Goal: Task Accomplishment & Management: Manage account settings

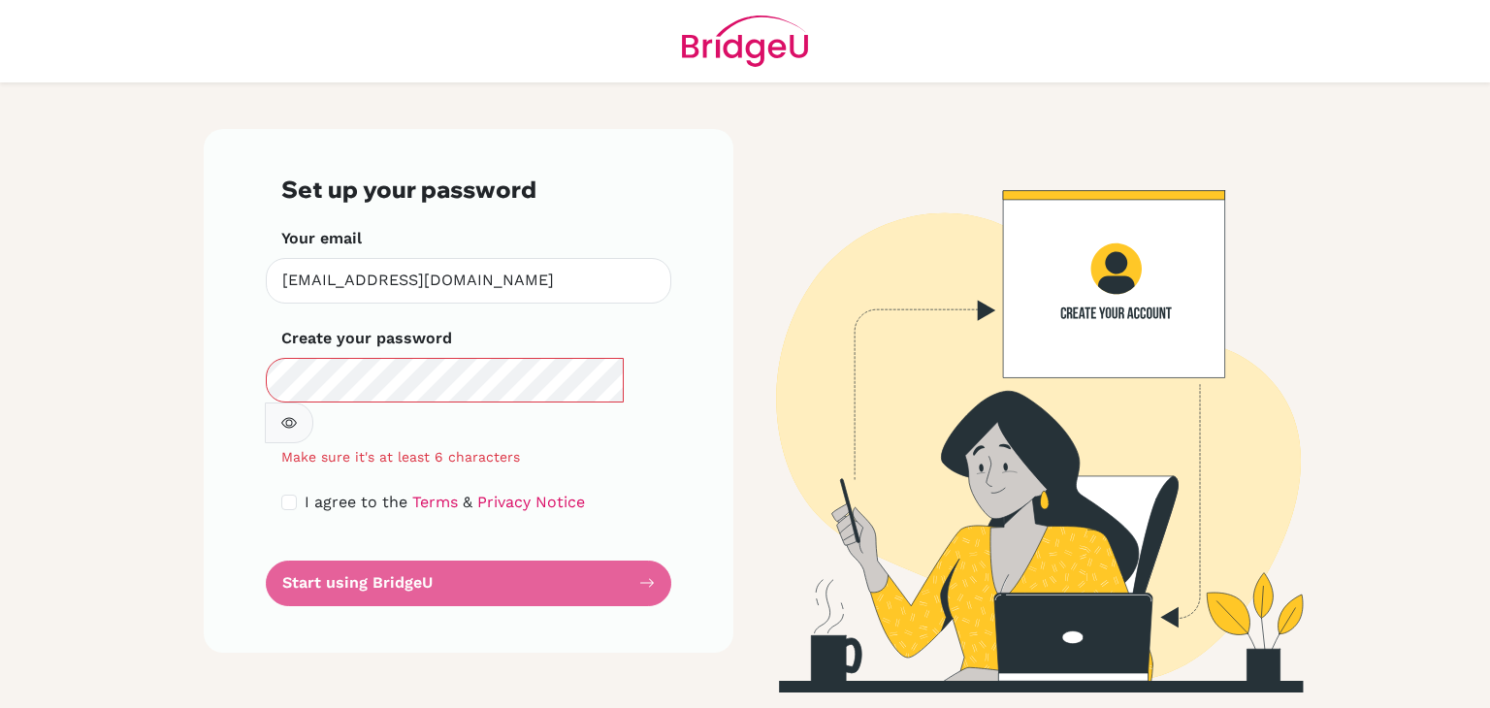
click at [678, 287] on div "Set up your password Your email gsipp@earj.com.br Invalid email Create your pas…" at bounding box center [469, 391] width 530 height 524
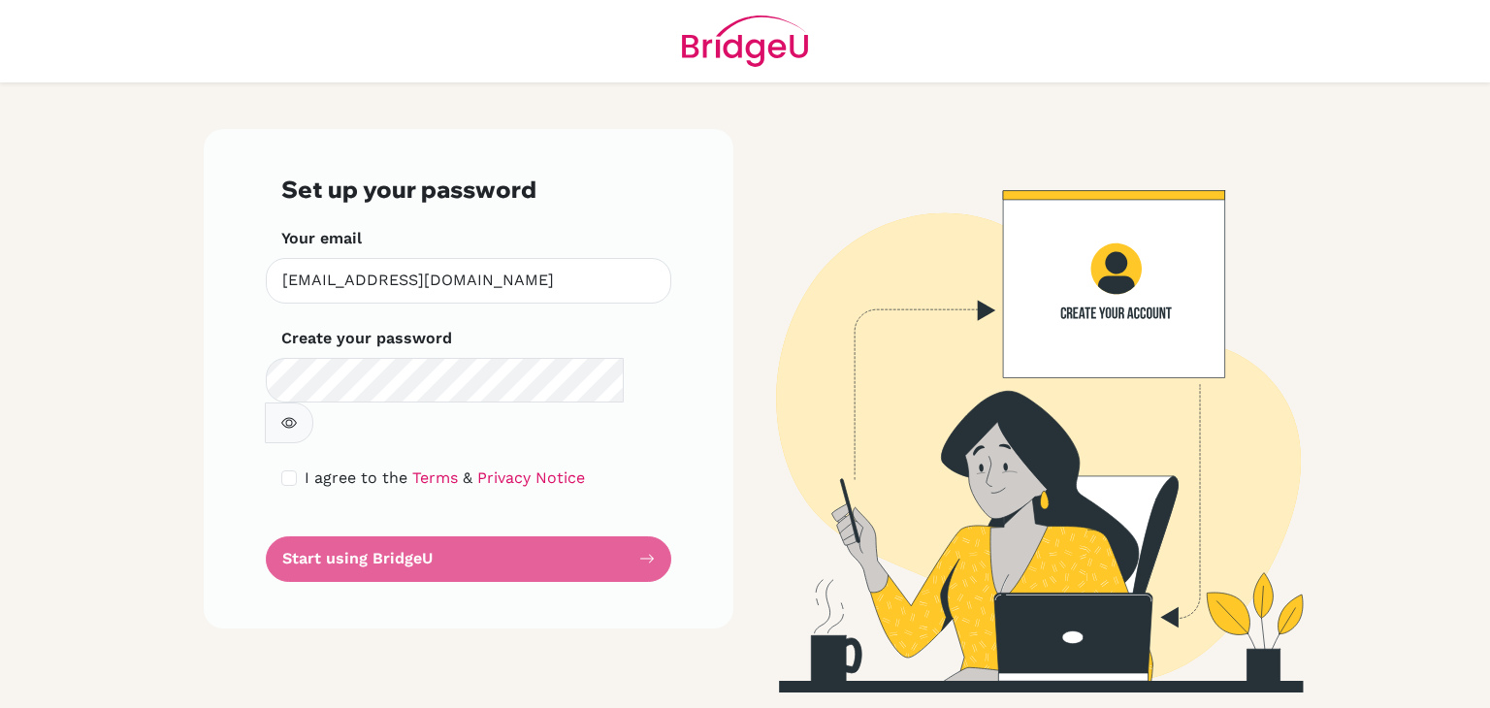
click at [313, 403] on button "button" at bounding box center [289, 423] width 49 height 41
click at [506, 515] on form "Set up your password Your email gsipp@earj.com.br Invalid email Create your pas…" at bounding box center [468, 379] width 375 height 407
click at [287, 471] on input "checkbox" at bounding box center [289, 479] width 16 height 16
checkbox input "true"
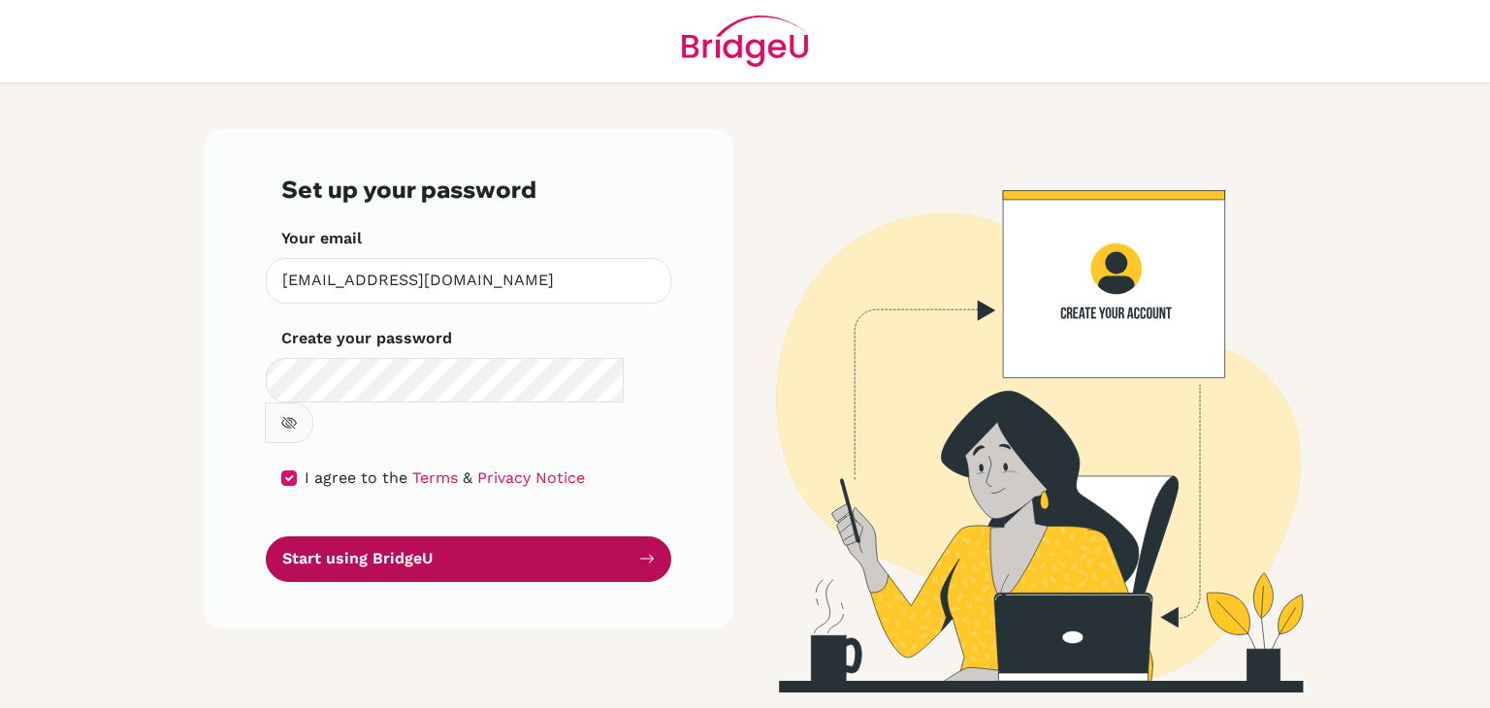
click at [641, 551] on icon "submit" at bounding box center [647, 559] width 16 height 16
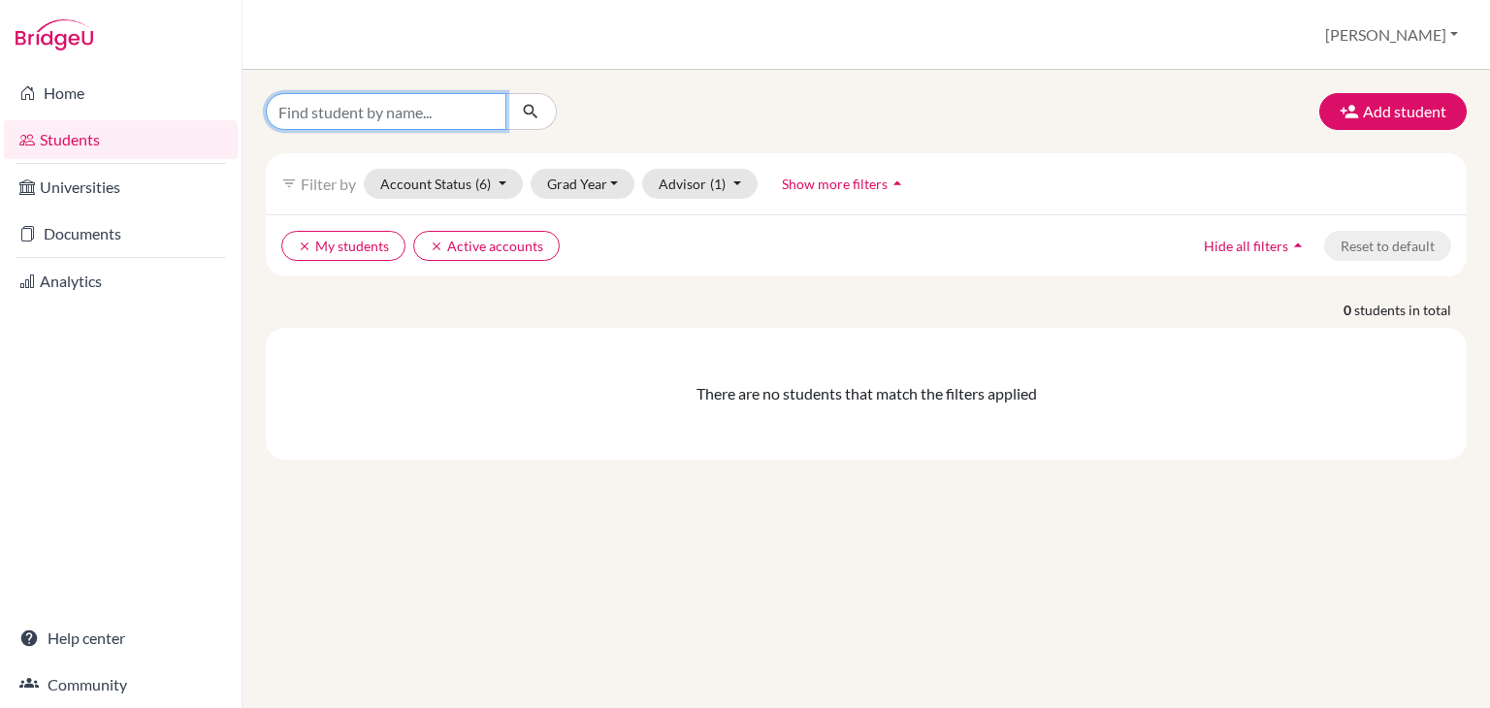
click at [400, 97] on input "Find student by name..." at bounding box center [386, 111] width 241 height 37
type input "pedro"
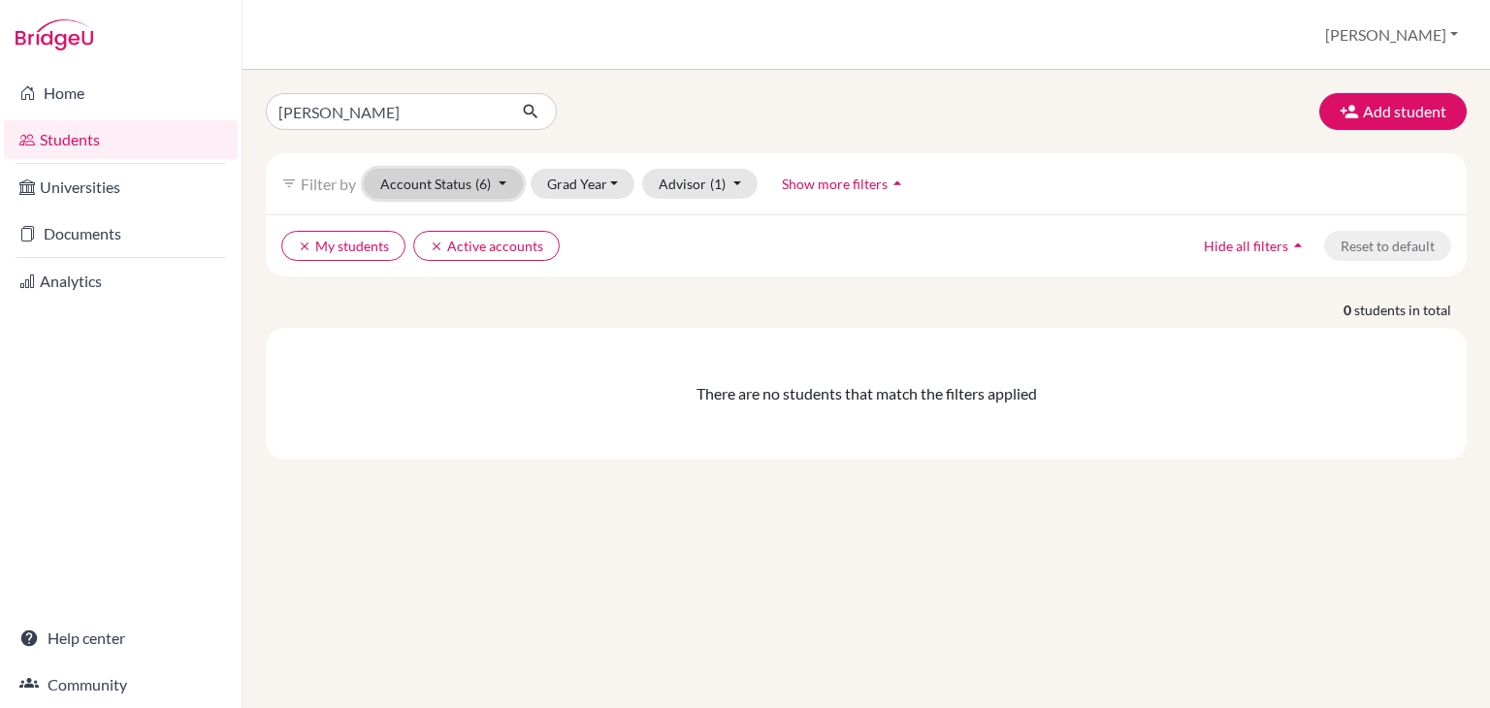
click at [503, 187] on button "Account Status (6)" at bounding box center [443, 184] width 159 height 30
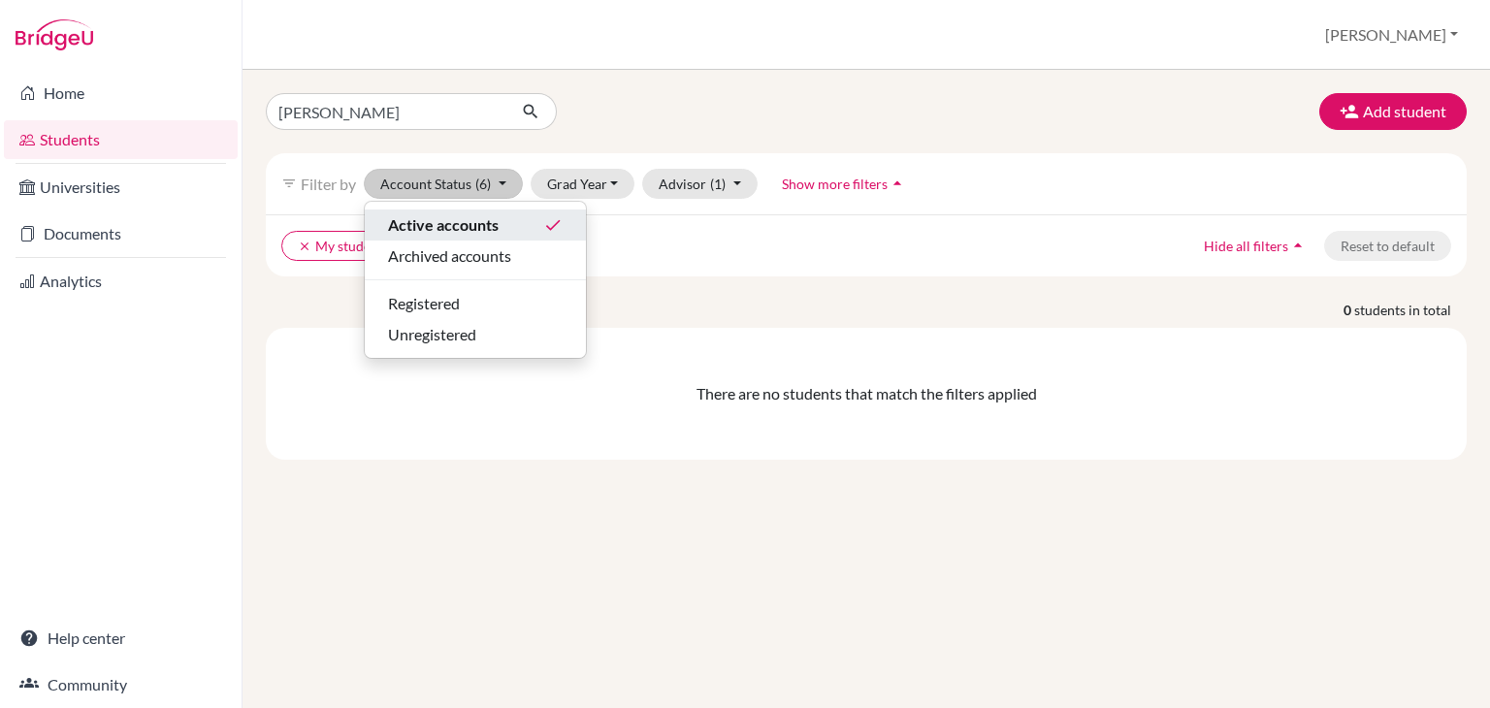
click at [457, 218] on span "Active accounts" at bounding box center [443, 224] width 111 height 23
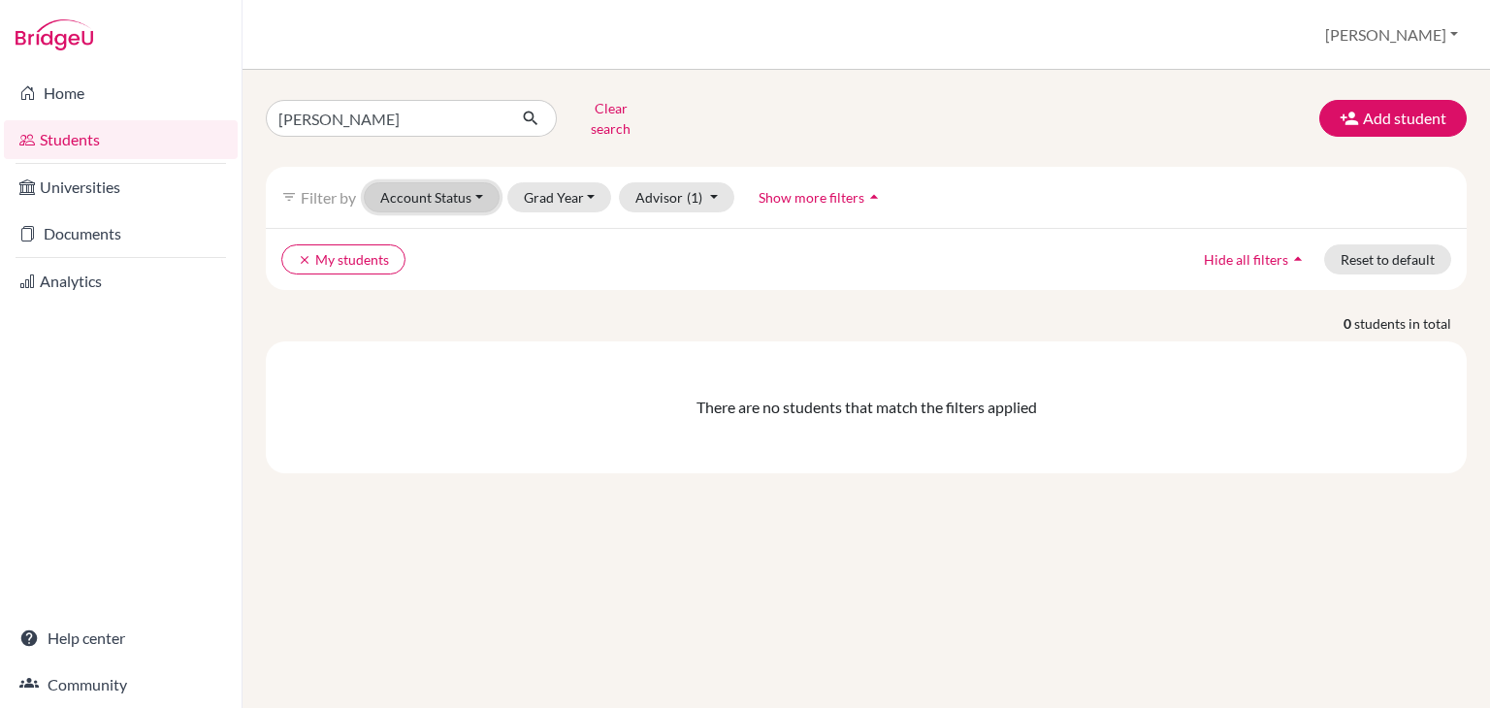
click at [473, 182] on button "Account Status" at bounding box center [432, 197] width 136 height 30
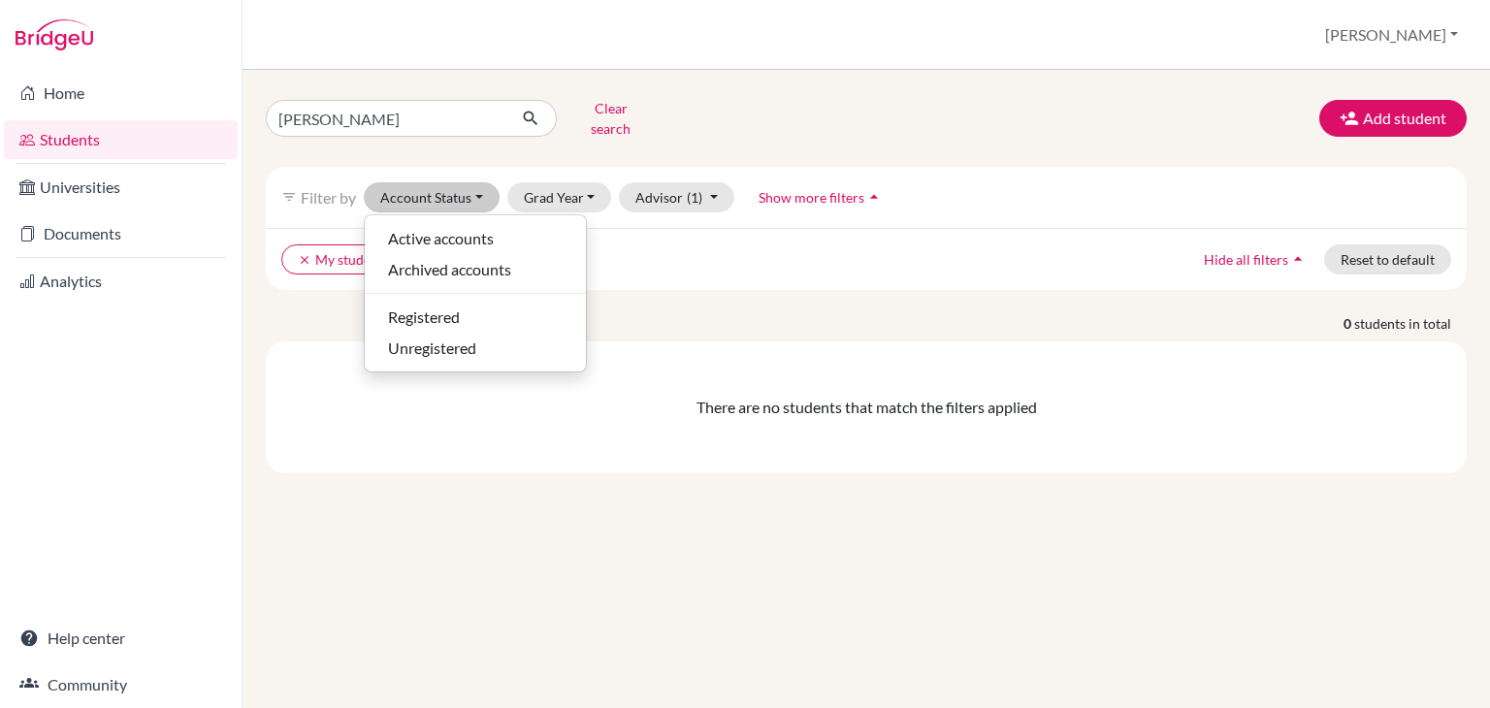
click at [637, 264] on div "clear My students Hide all filters arrow_drop_up Reset to default" at bounding box center [866, 259] width 1201 height 62
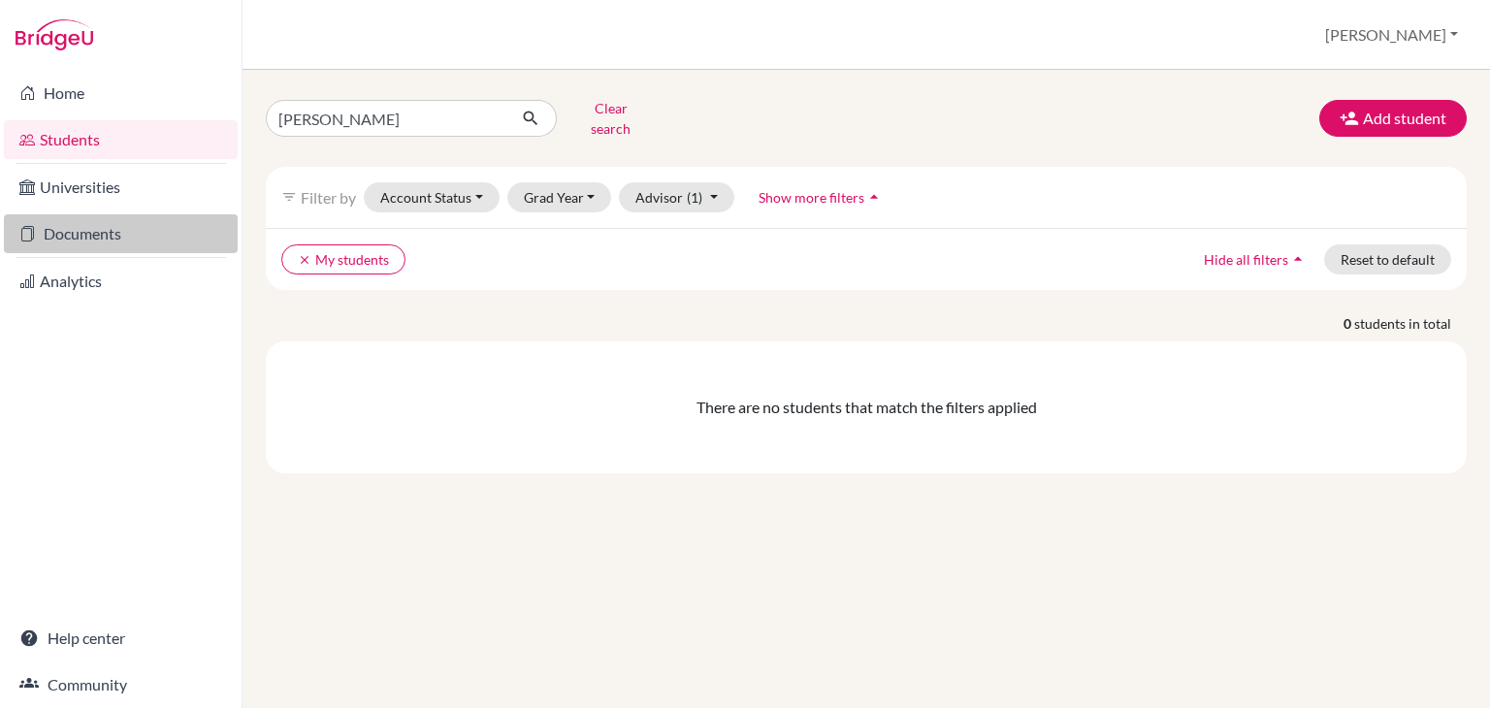
click at [116, 235] on link "Documents" at bounding box center [121, 233] width 234 height 39
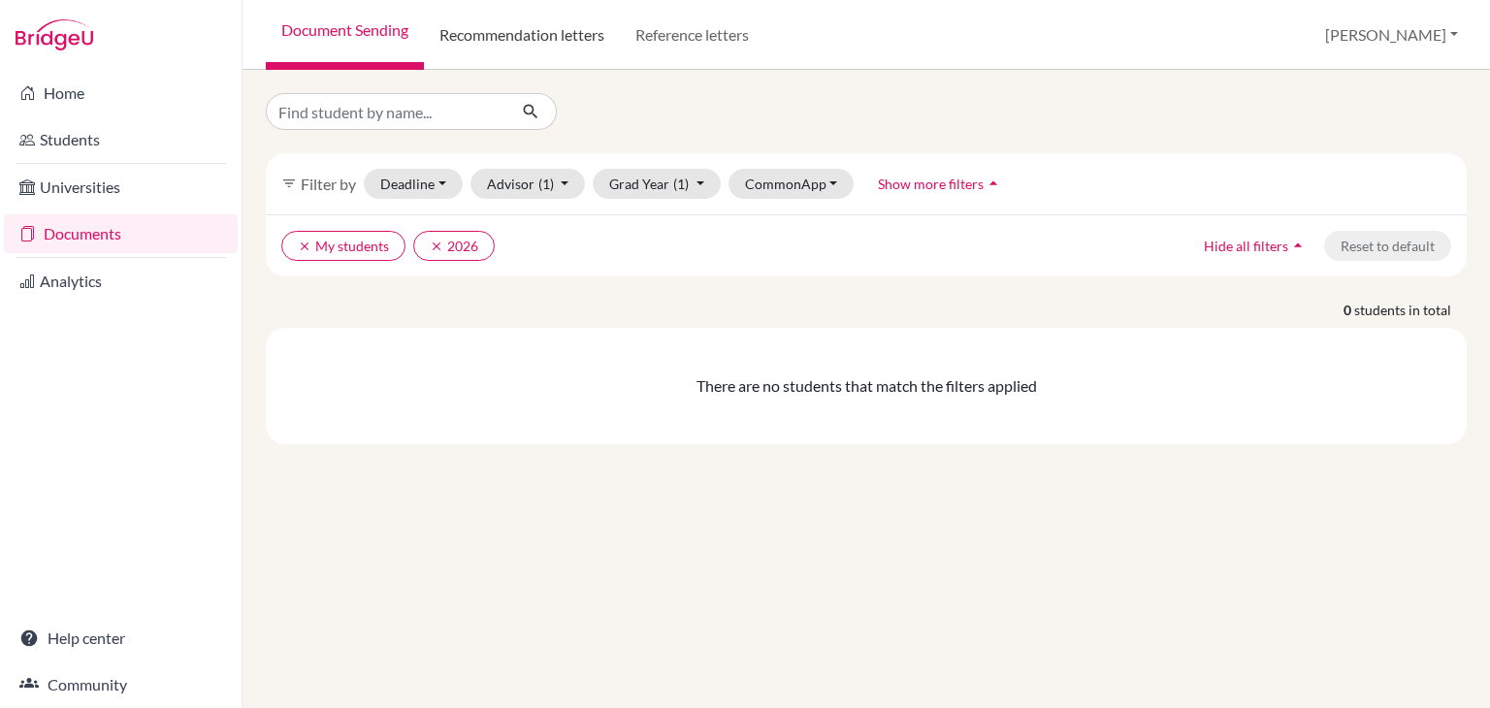
click at [557, 40] on link "Recommendation letters" at bounding box center [522, 35] width 196 height 70
